Goal: Transaction & Acquisition: Purchase product/service

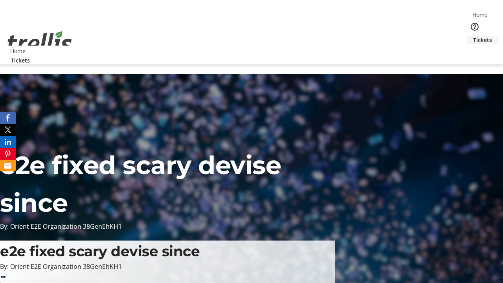
click at [473, 36] on span "Tickets" at bounding box center [482, 40] width 19 height 8
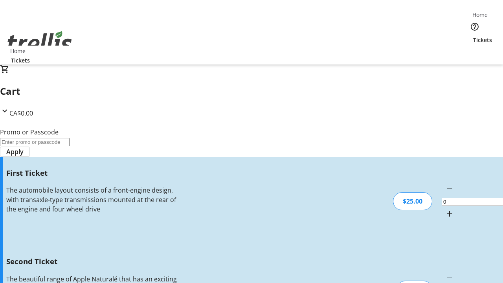
click at [445, 209] on mat-icon "Increment by one" at bounding box center [449, 213] width 9 height 9
type input "1"
type input "2"
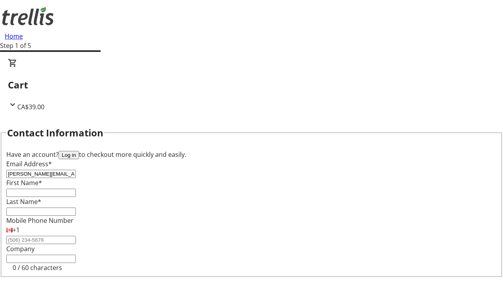
type input "[PERSON_NAME][EMAIL_ADDRESS][DOMAIN_NAME]"
type input "[PERSON_NAME]"
type input "White"
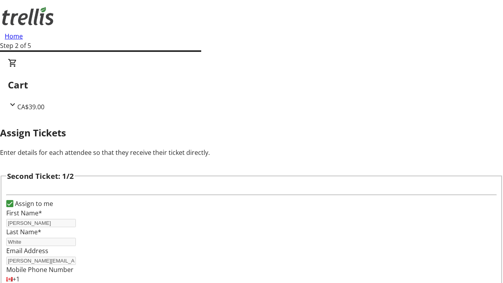
type input "[PERSON_NAME]"
type input "Wolf"
type input "[PERSON_NAME][EMAIL_ADDRESS][DOMAIN_NAME]"
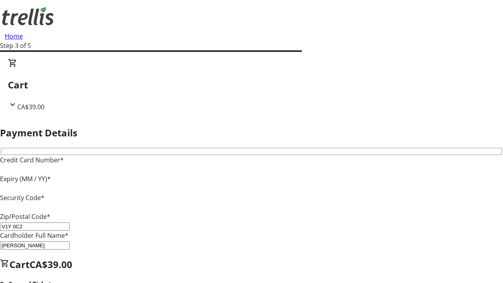
type input "V1Y 0C2"
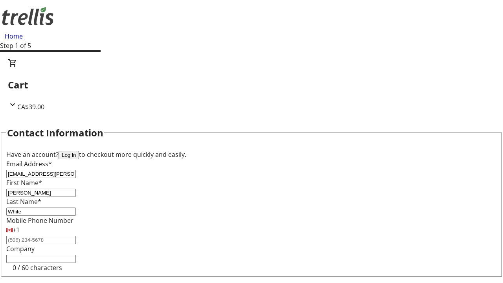
type input "[EMAIL_ADDRESS][PERSON_NAME][DOMAIN_NAME]"
type input "[PERSON_NAME]"
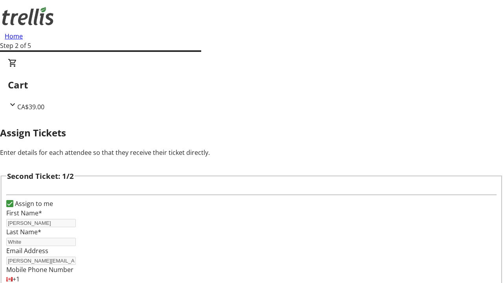
type input "New"
type input "Name"
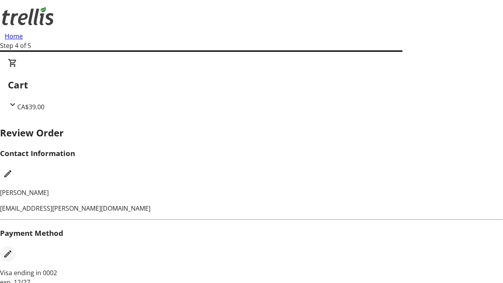
click at [13, 249] on mat-icon "Edit Payment Method" at bounding box center [7, 253] width 9 height 9
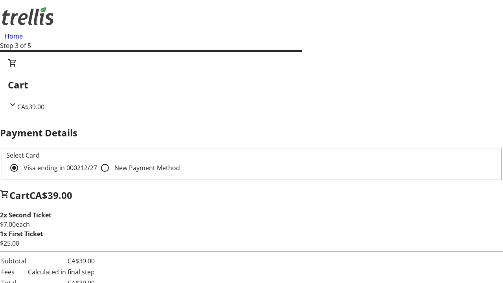
click at [97, 160] on input "New Payment Method" at bounding box center [105, 168] width 16 height 16
radio input "true"
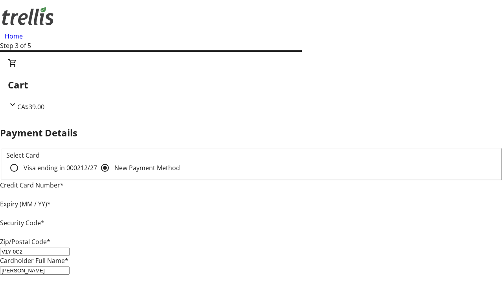
type input "V1Y 0C2"
